Goal: Task Accomplishment & Management: Manage account settings

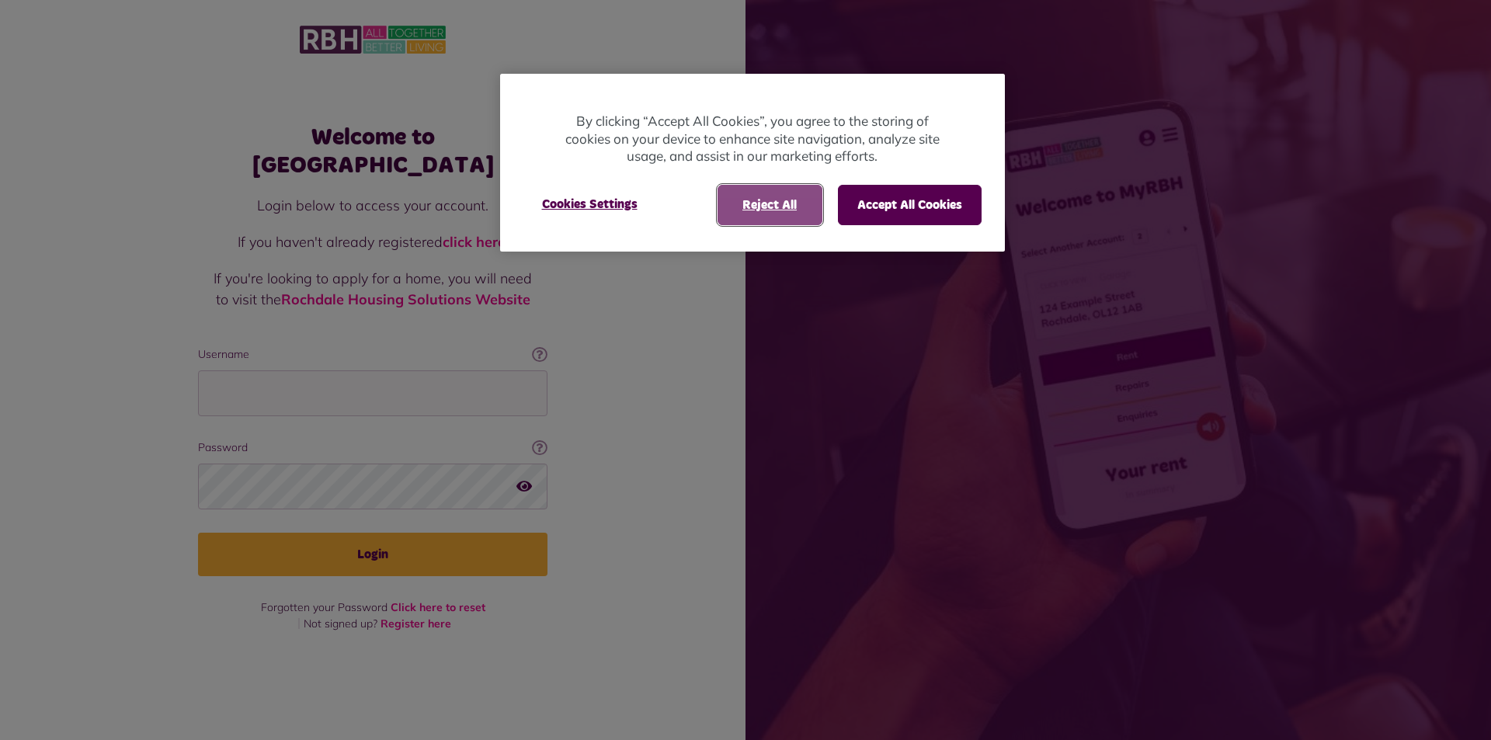
click at [781, 208] on button "Reject All" at bounding box center [769, 205] width 105 height 40
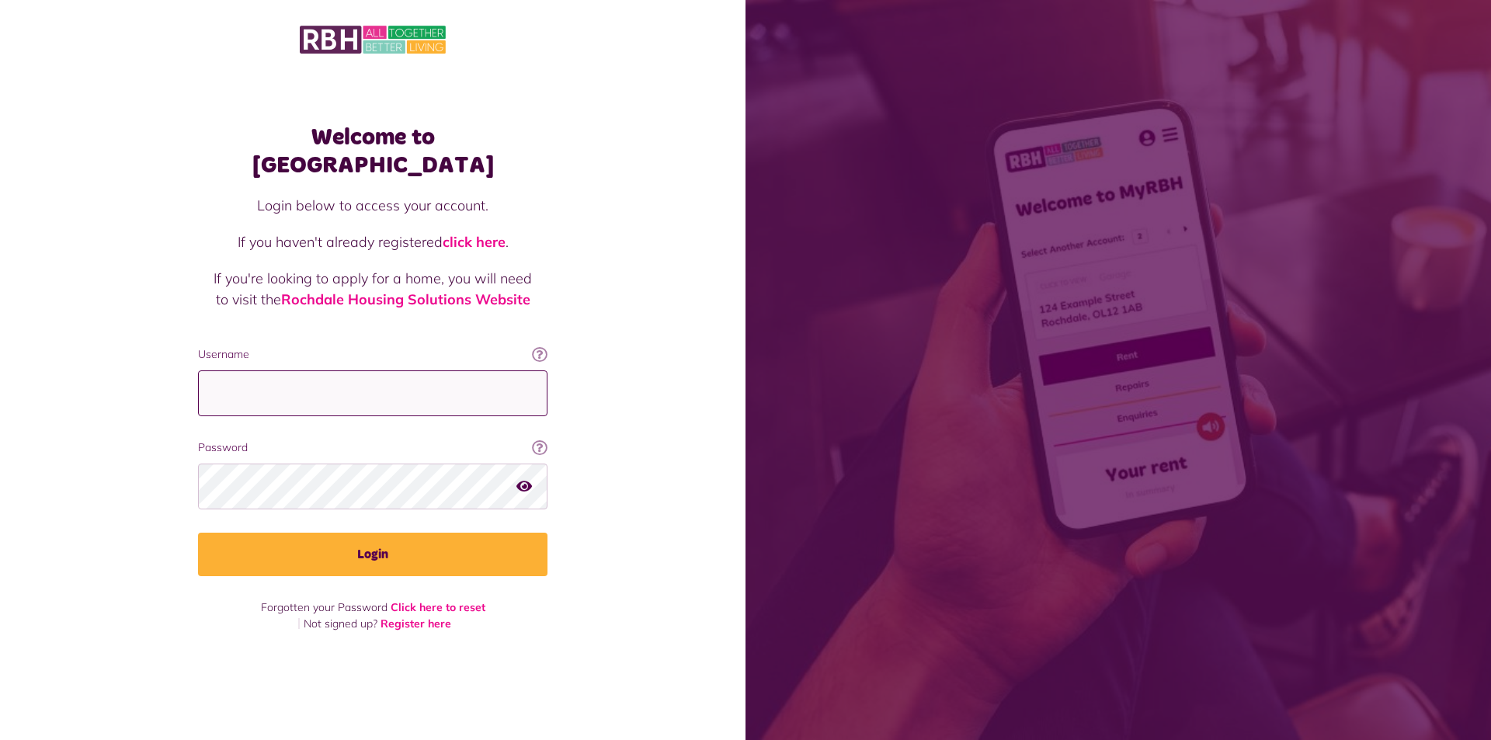
click at [224, 383] on input "Username" at bounding box center [372, 393] width 349 height 46
type input "**********"
click at [198, 533] on button "Login" at bounding box center [372, 554] width 349 height 43
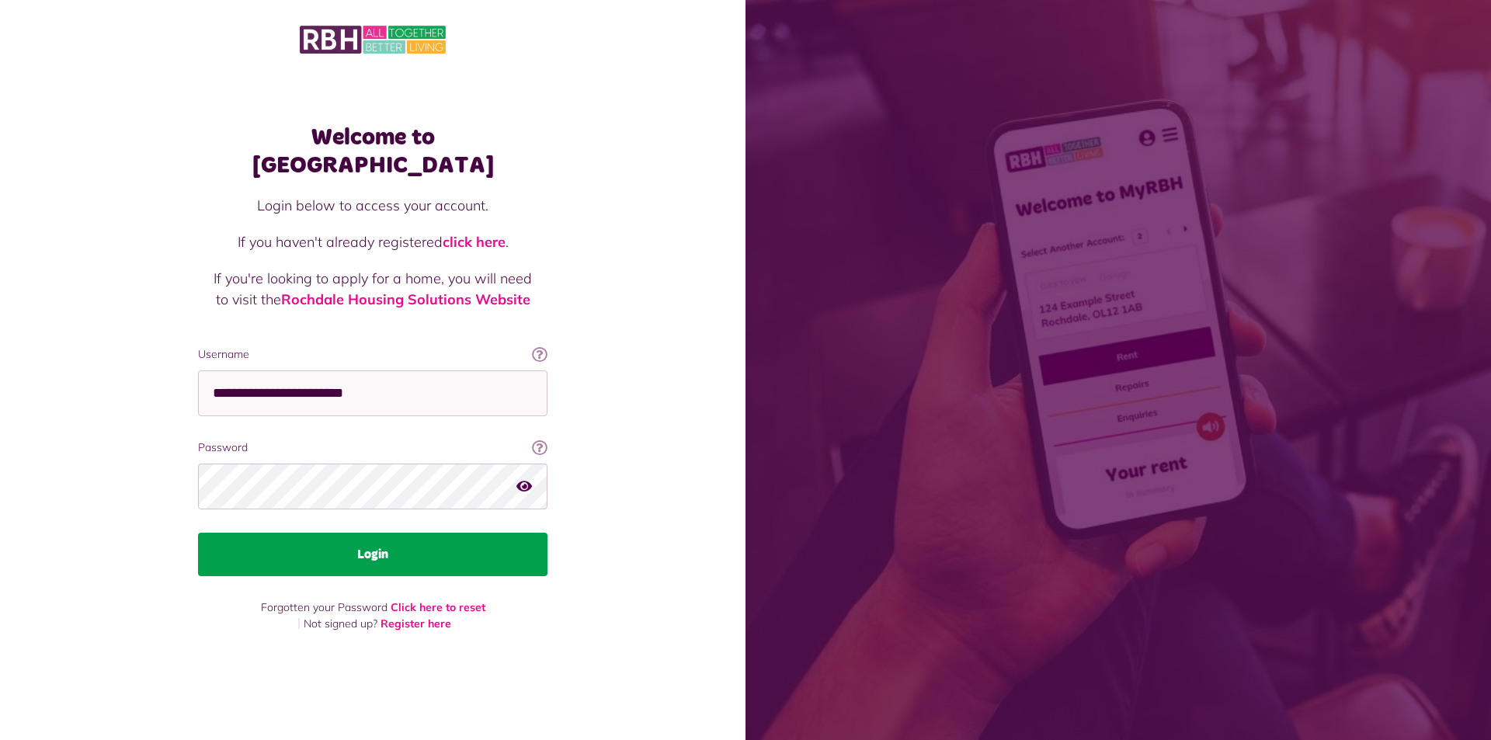
click at [371, 561] on button "Login" at bounding box center [372, 554] width 349 height 43
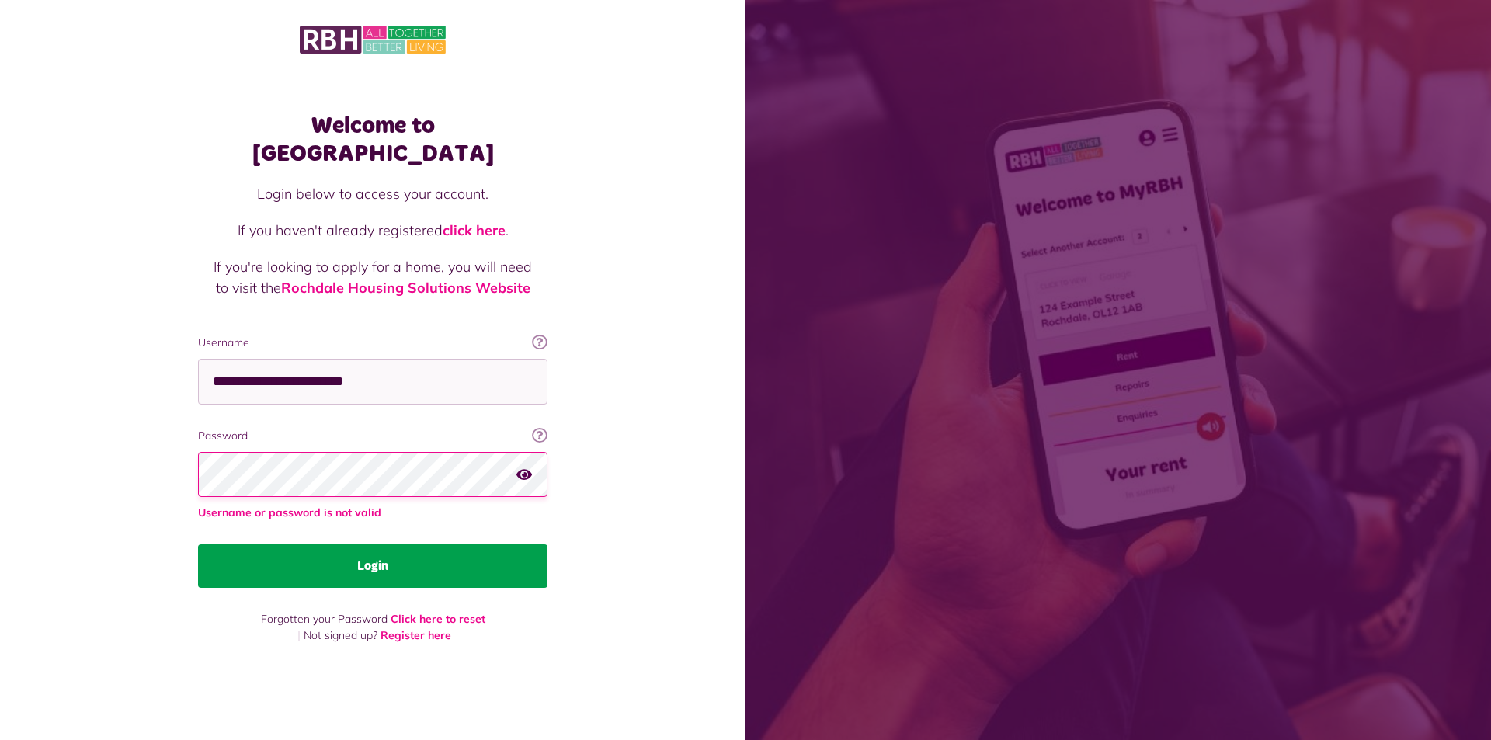
click at [373, 550] on button "Login" at bounding box center [372, 565] width 349 height 43
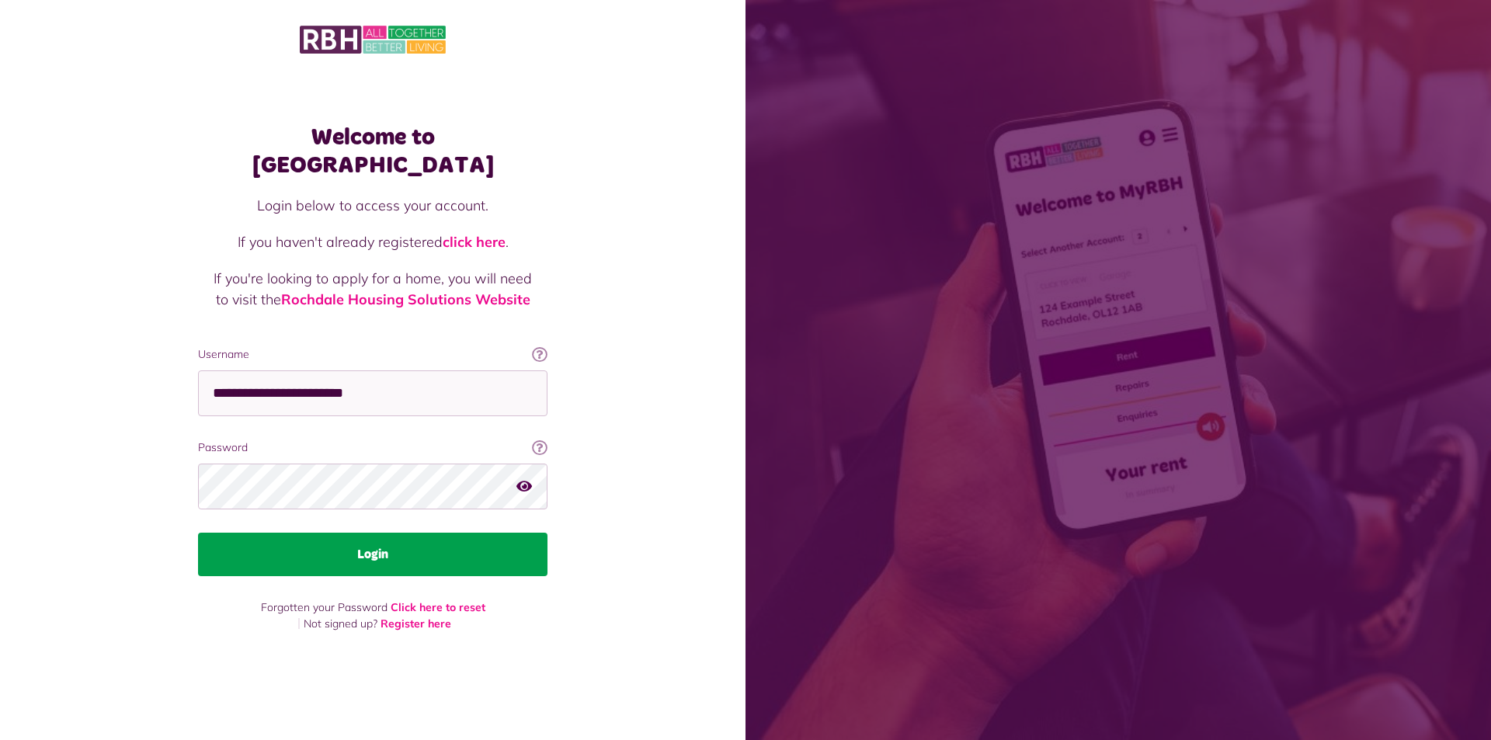
click at [373, 549] on button "Login" at bounding box center [372, 554] width 349 height 43
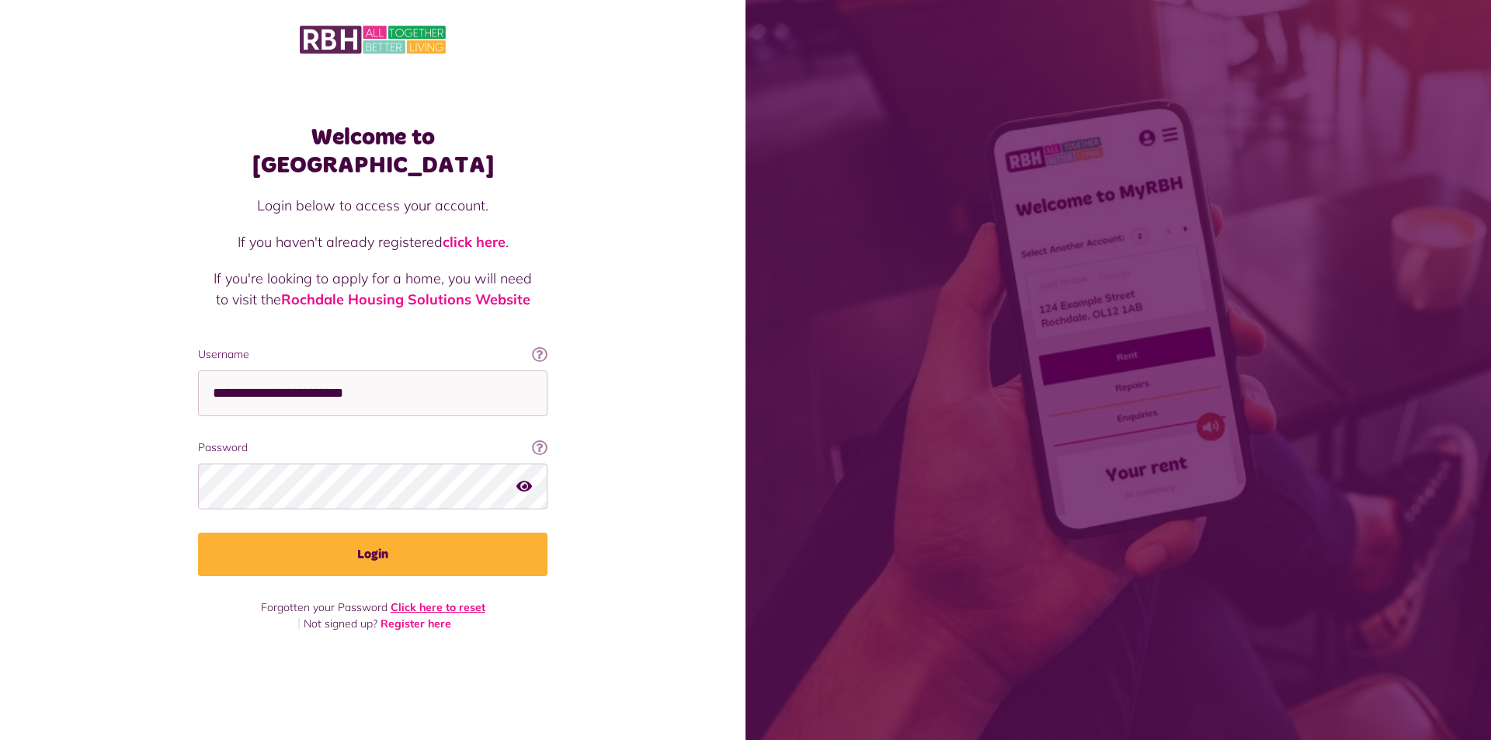
click at [435, 600] on link "Click here to reset" at bounding box center [438, 607] width 95 height 14
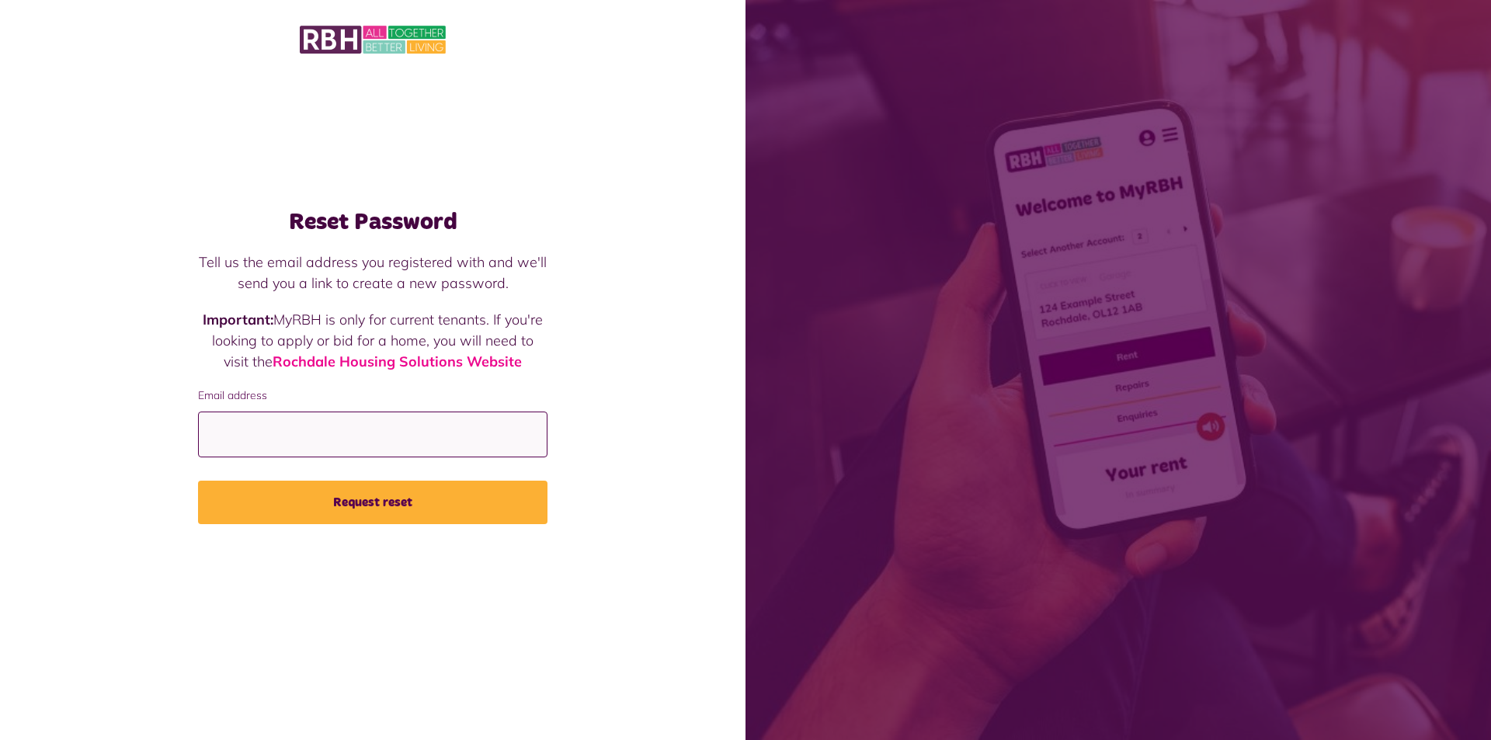
click at [231, 439] on input "Email address" at bounding box center [372, 435] width 349 height 46
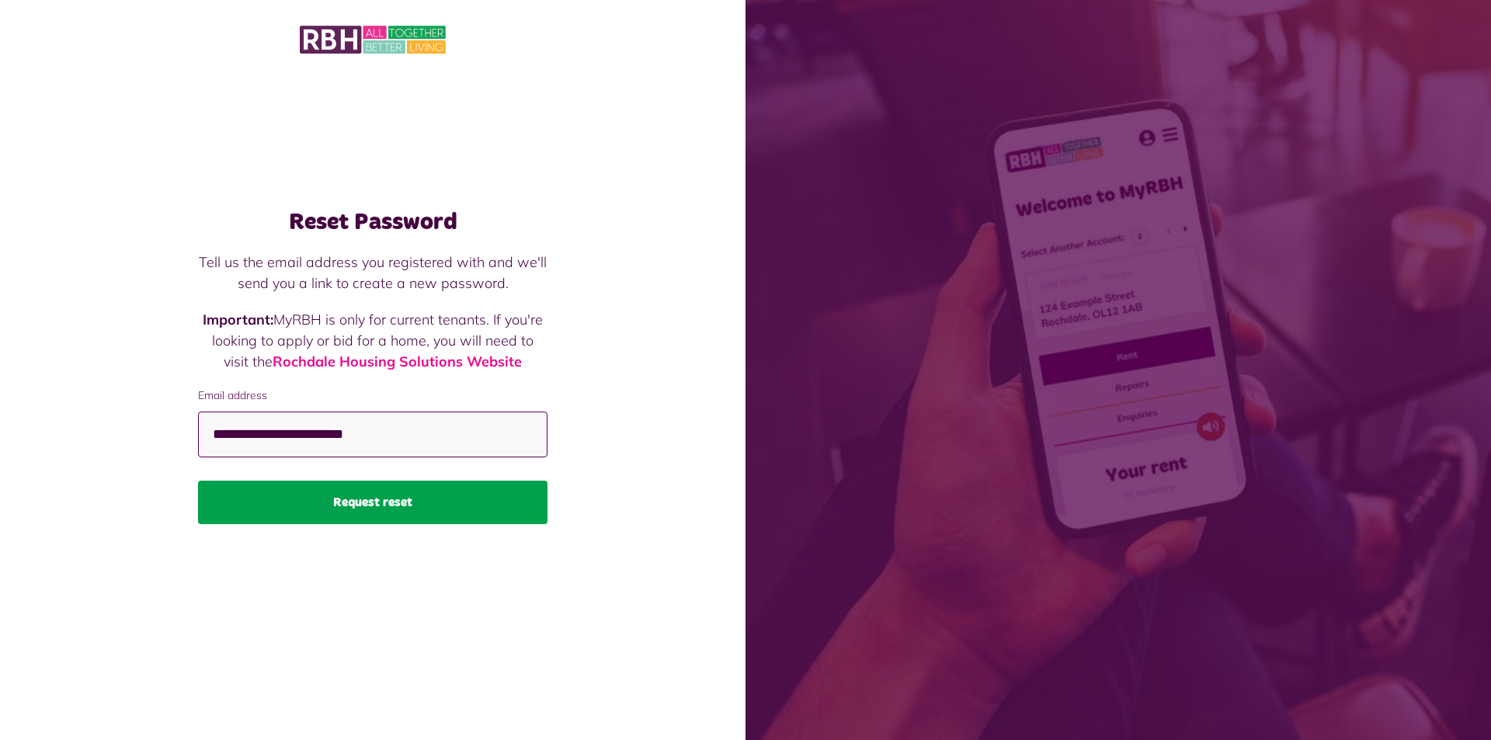
type input "**********"
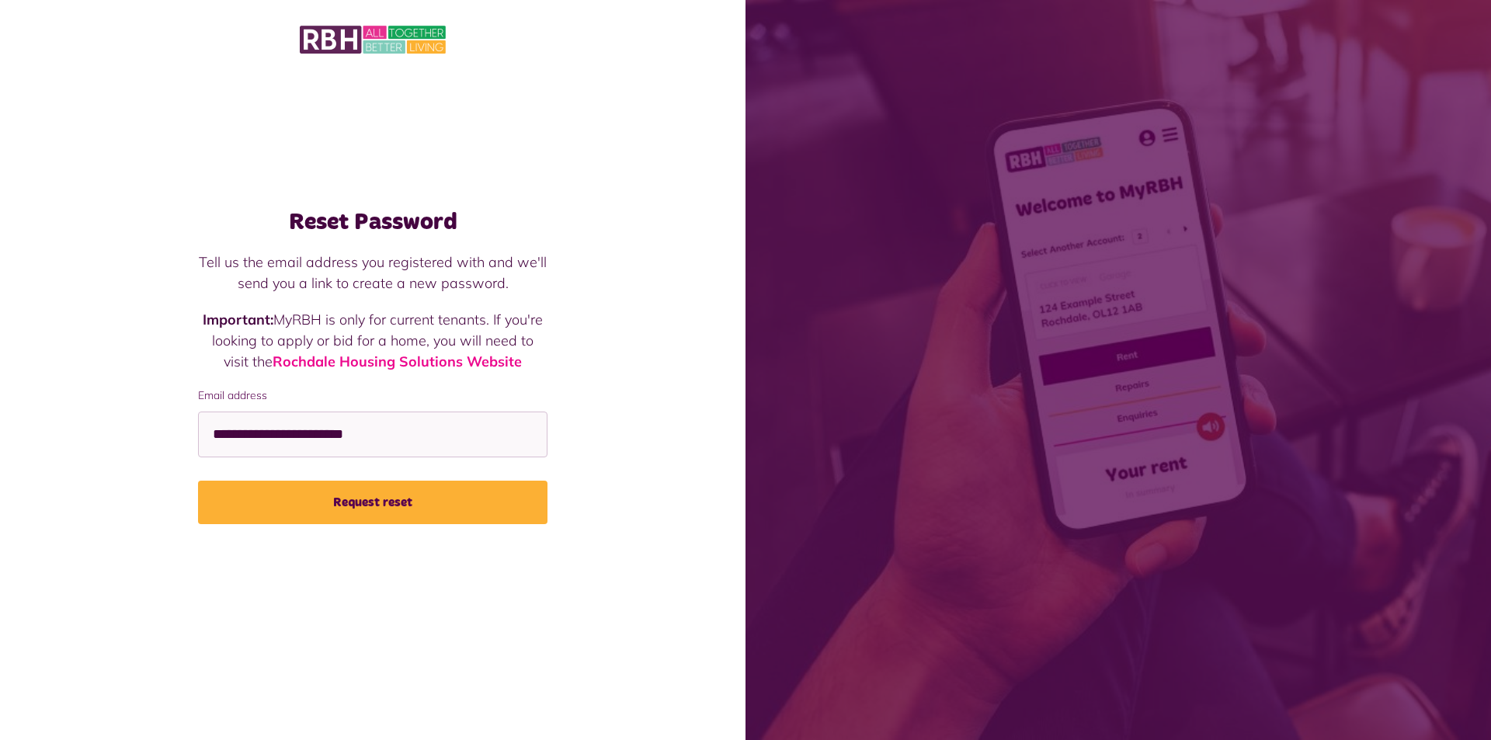
click at [376, 511] on button "Request reset" at bounding box center [372, 502] width 349 height 43
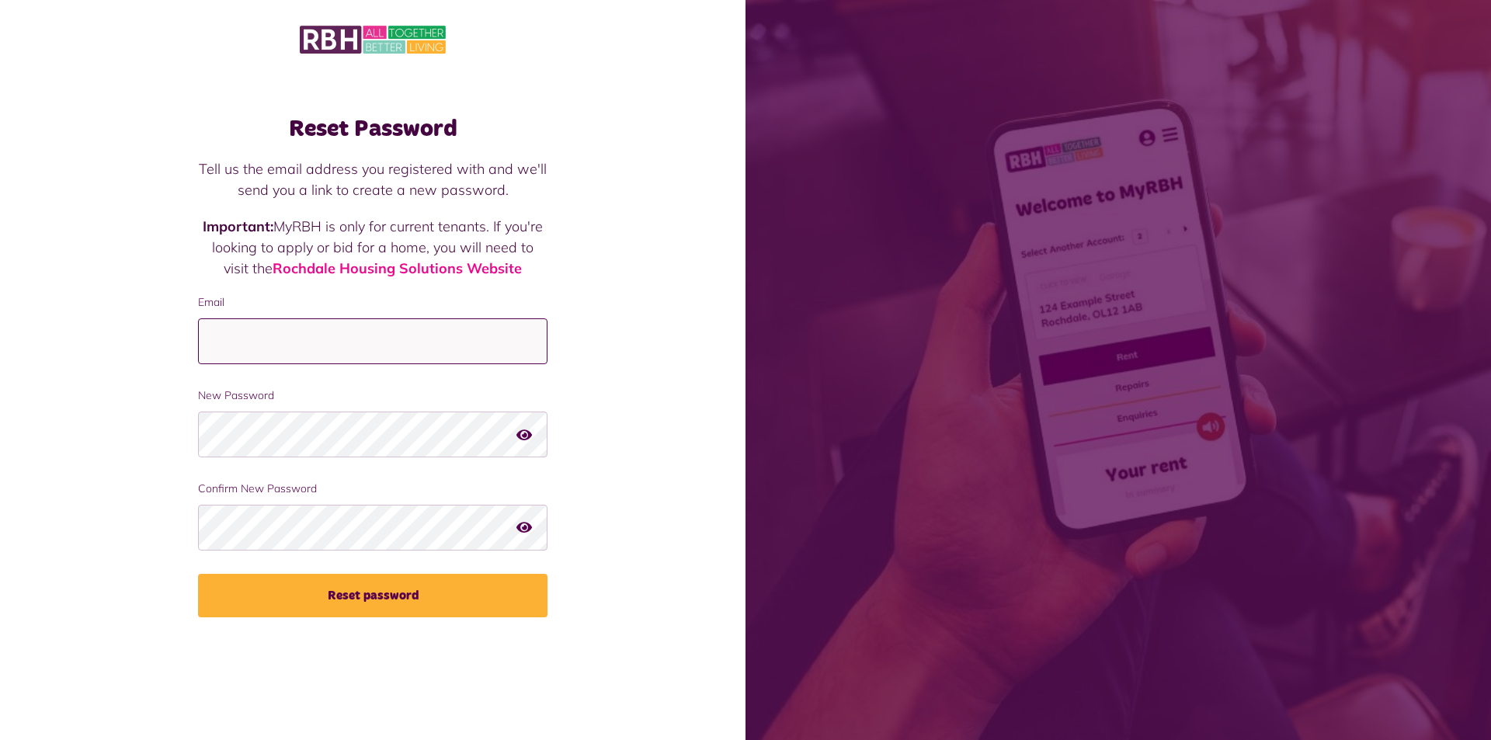
click at [229, 347] on input "Email" at bounding box center [372, 341] width 349 height 46
type input "**********"
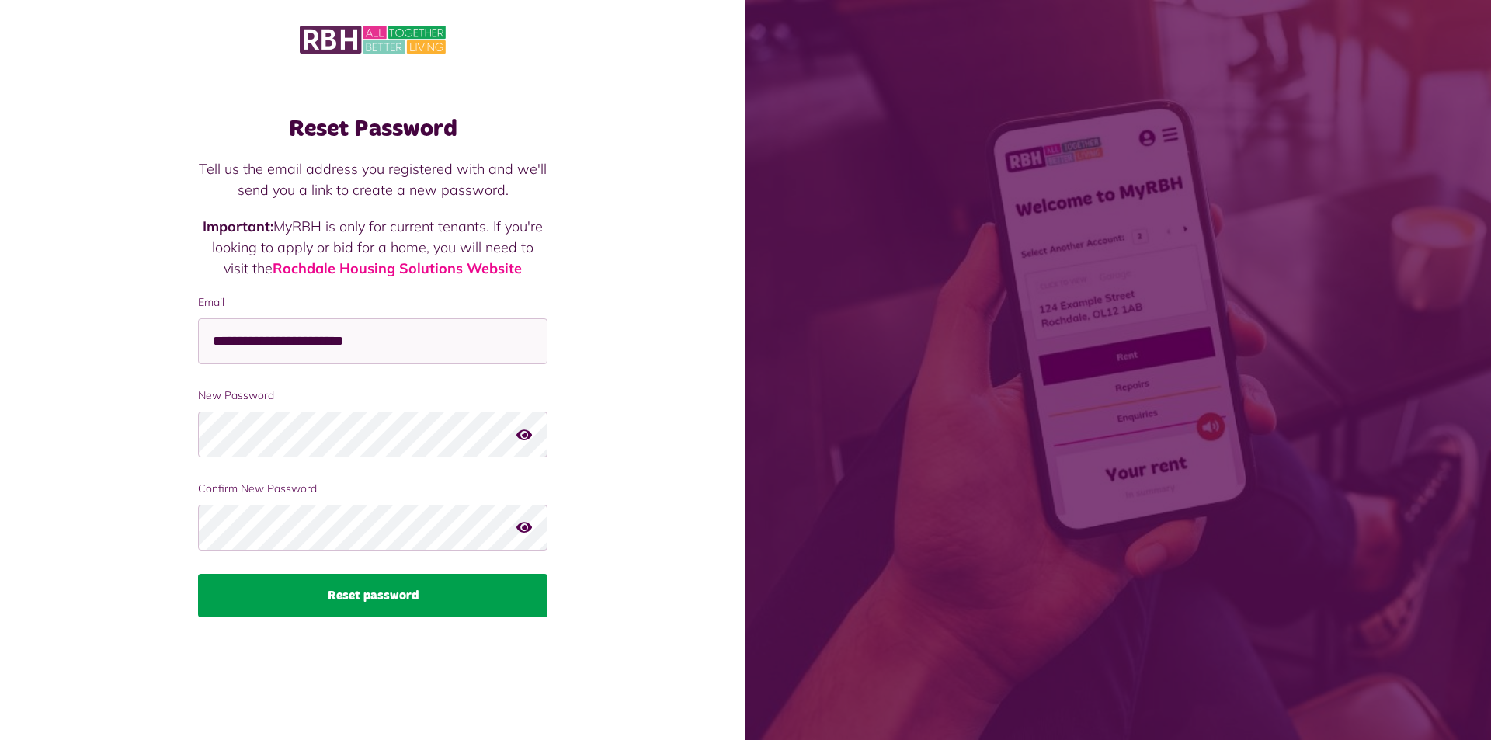
click at [394, 599] on button "Reset password" at bounding box center [372, 595] width 349 height 43
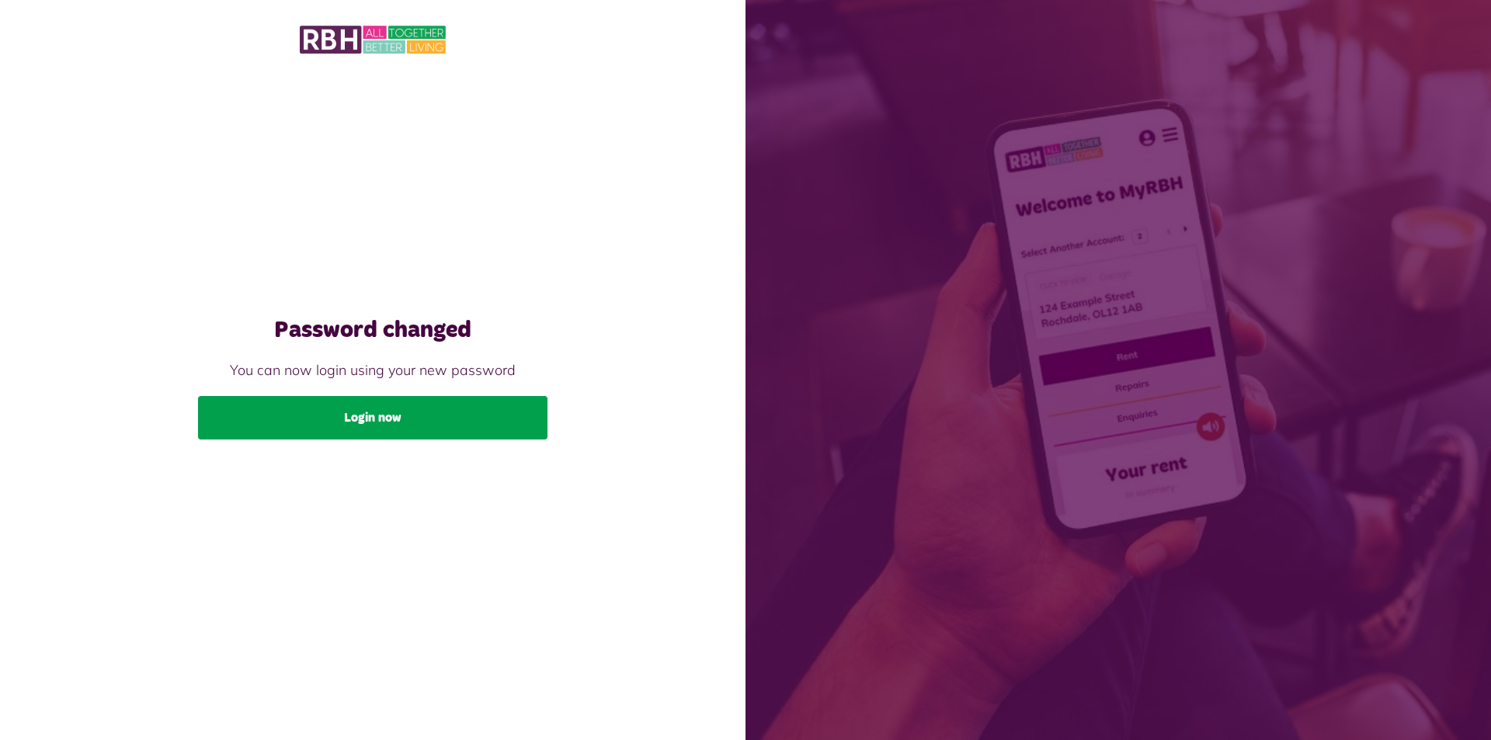
click at [366, 414] on link "Login now" at bounding box center [372, 417] width 349 height 43
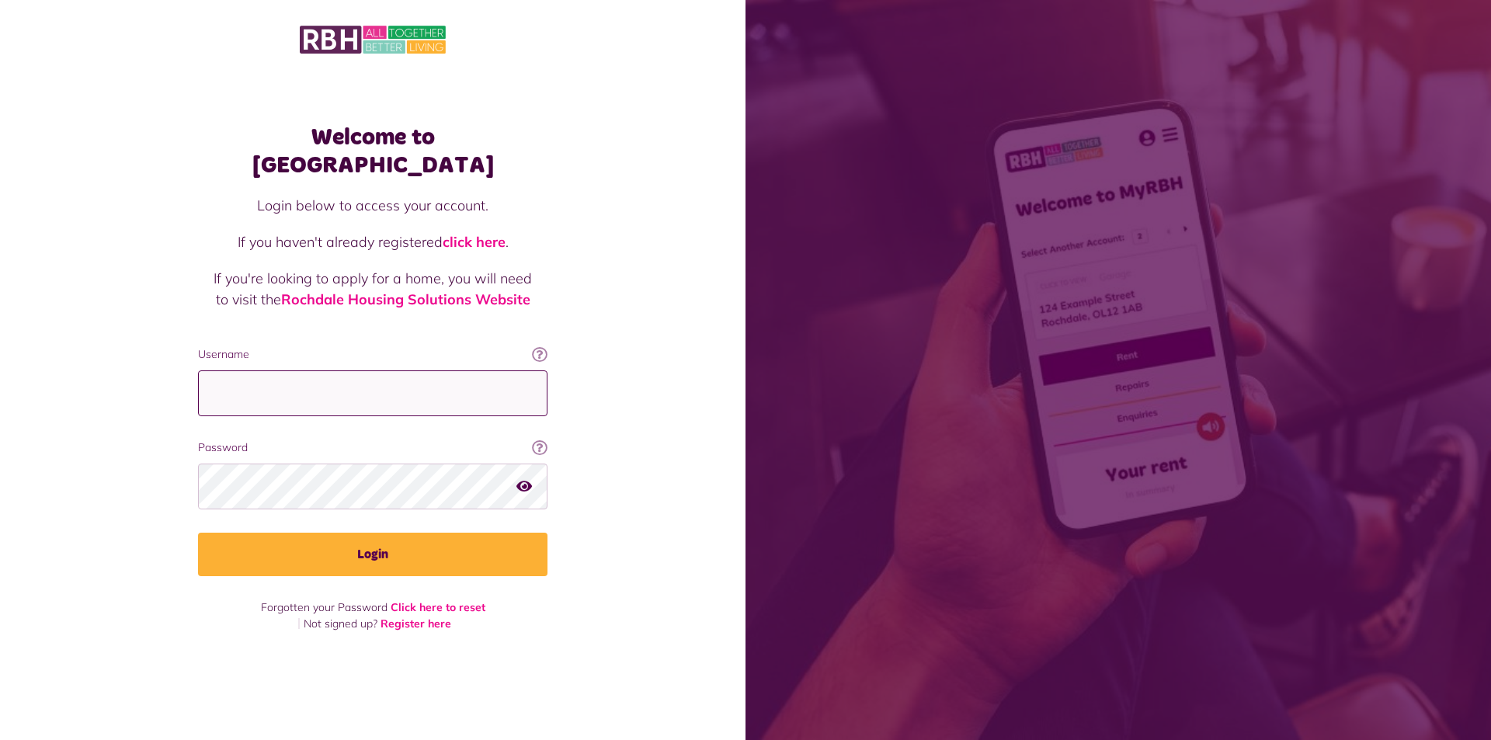
click at [239, 379] on input "Username" at bounding box center [372, 393] width 349 height 46
type input "**********"
click at [198, 533] on button "Login" at bounding box center [372, 554] width 349 height 43
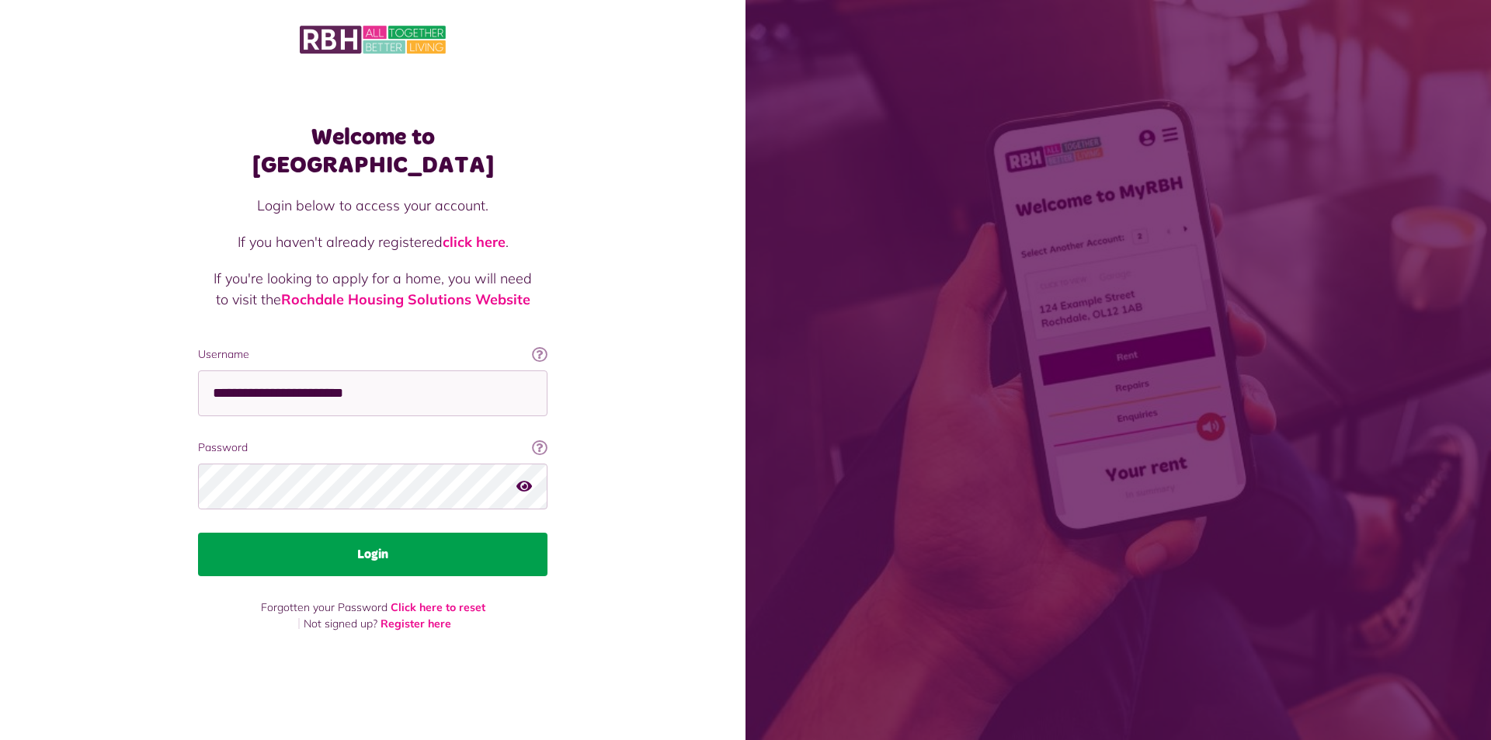
click at [363, 542] on button "Login" at bounding box center [372, 554] width 349 height 43
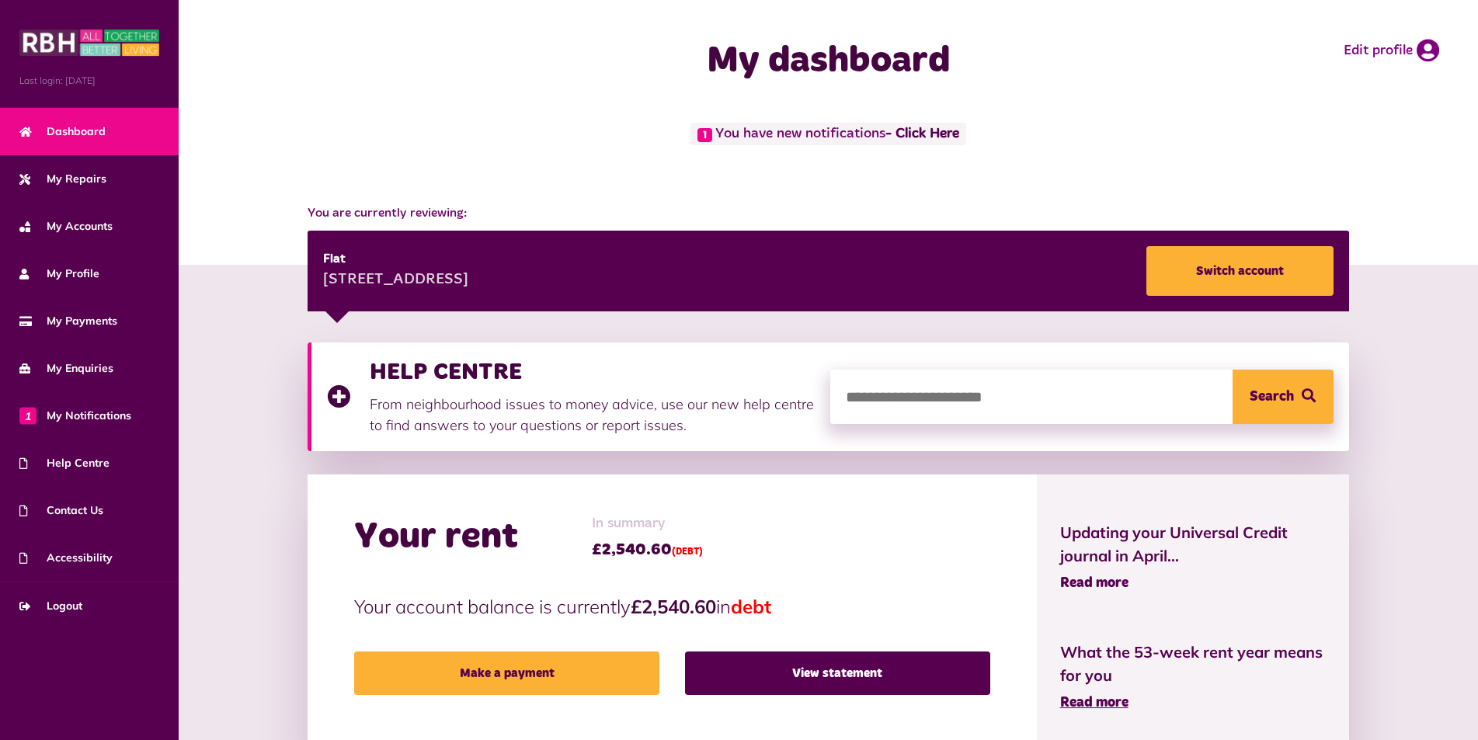
click at [1105, 582] on span "Read more" at bounding box center [1094, 583] width 68 height 14
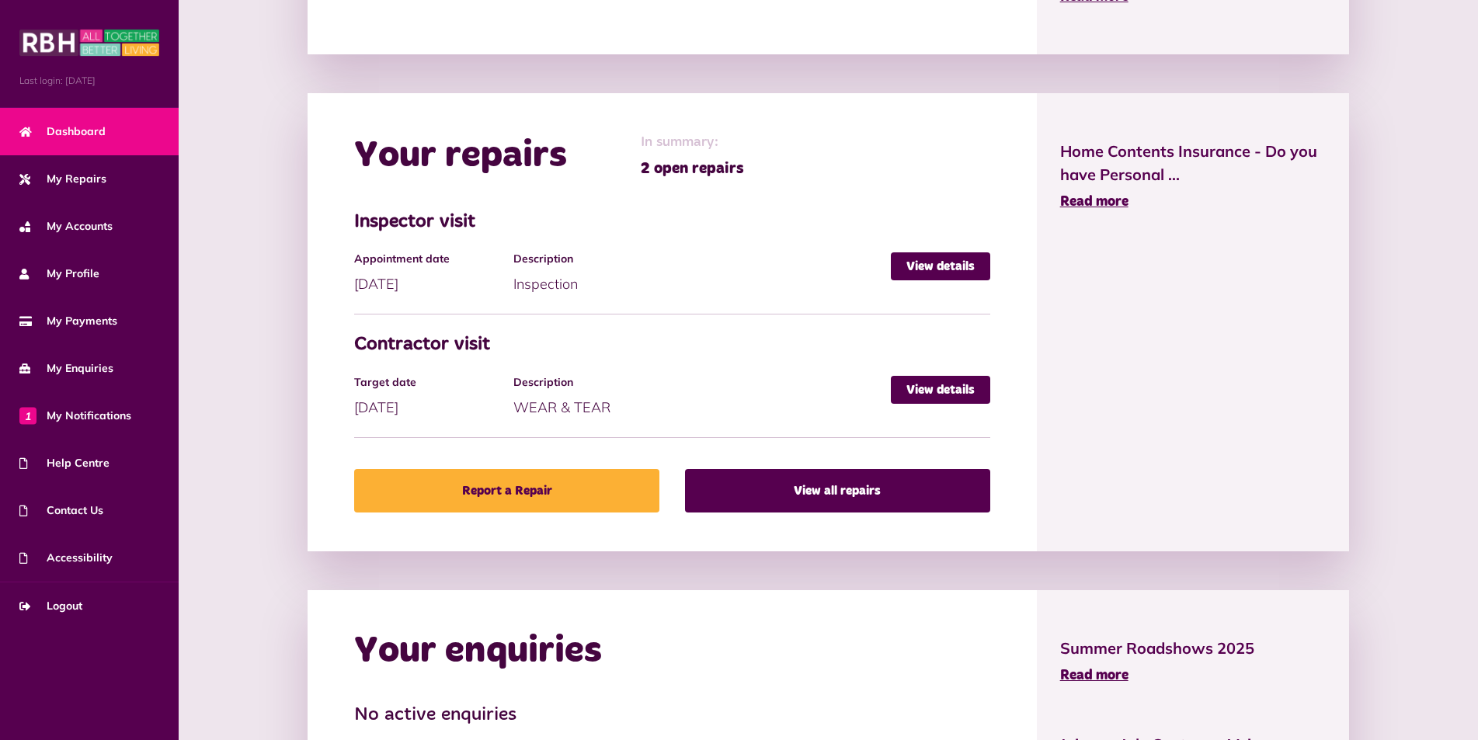
scroll to position [861, 0]
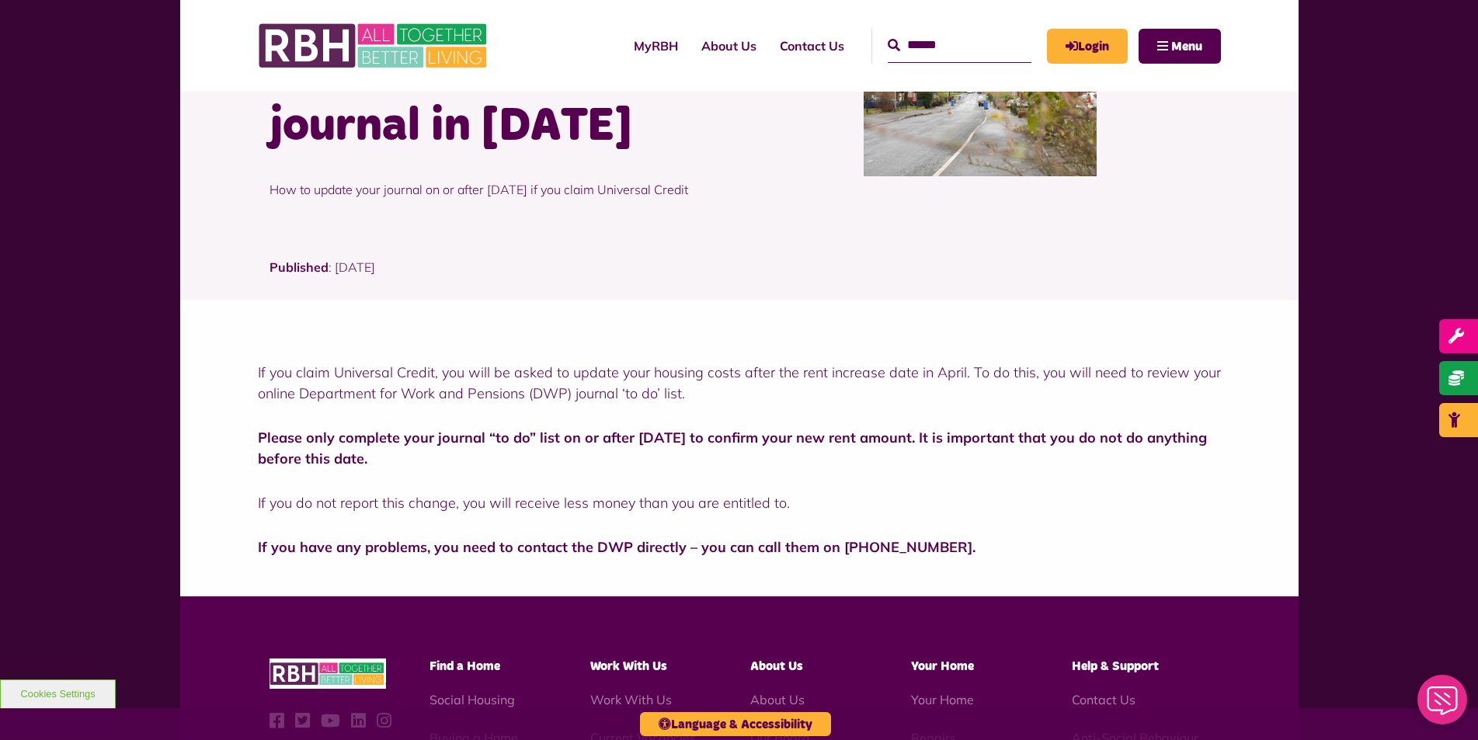
scroll to position [466, 0]
